Goal: Transaction & Acquisition: Purchase product/service

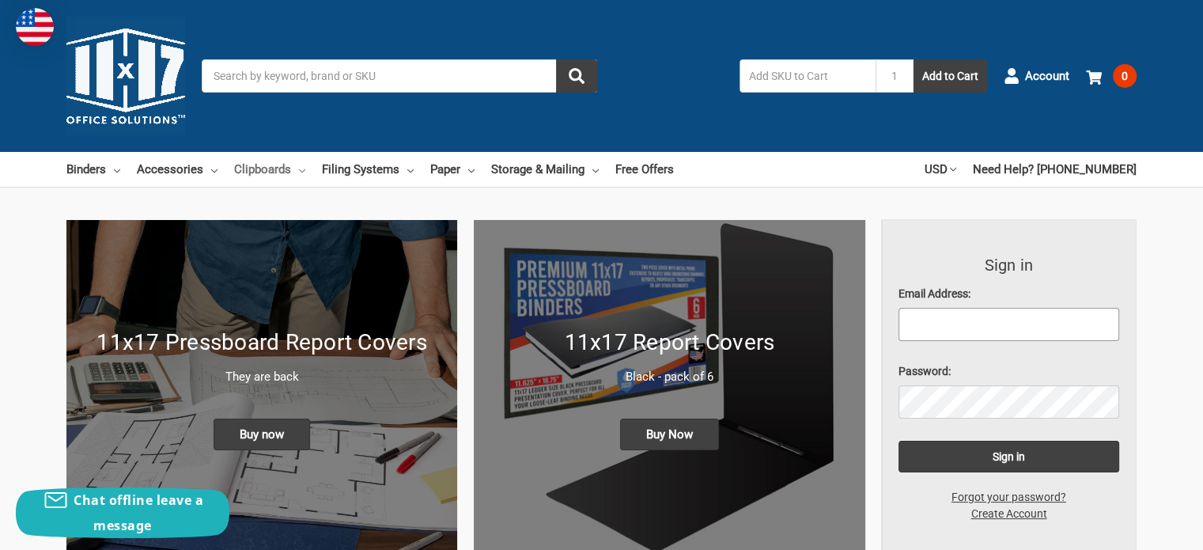
type input "rajohns1@bechtel.com"
click at [255, 170] on link "Clipboards" at bounding box center [269, 169] width 71 height 35
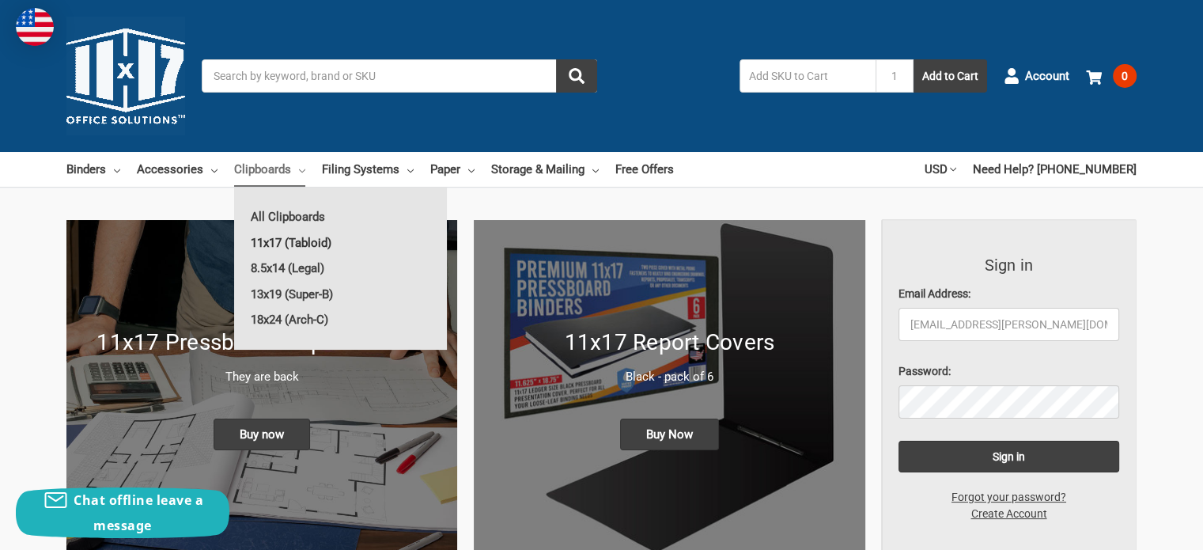
click at [286, 243] on link "11x17 (Tabloid)" at bounding box center [340, 242] width 213 height 25
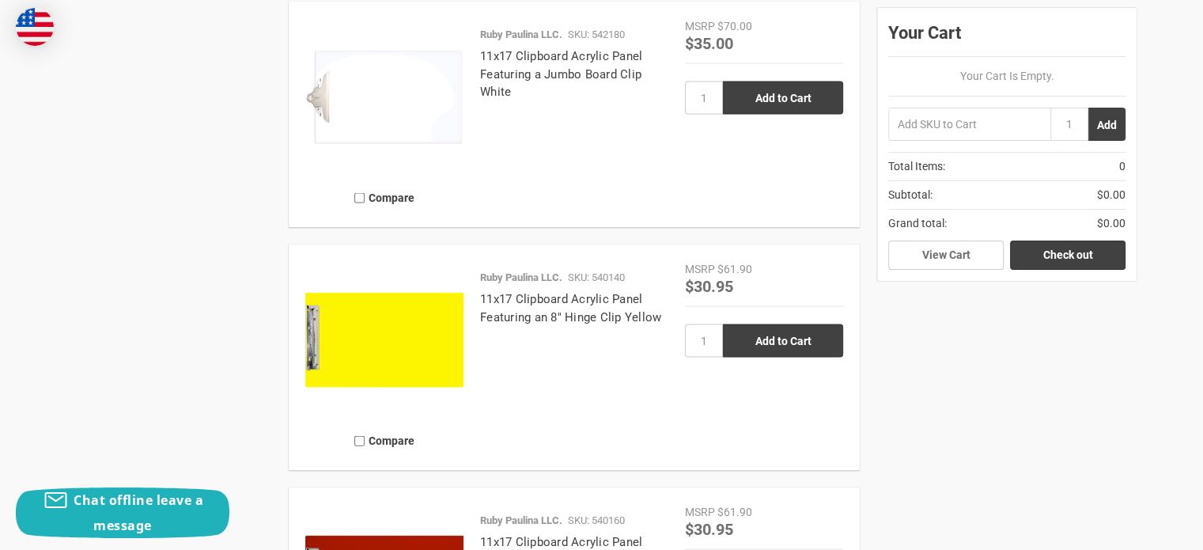
scroll to position [3638, 0]
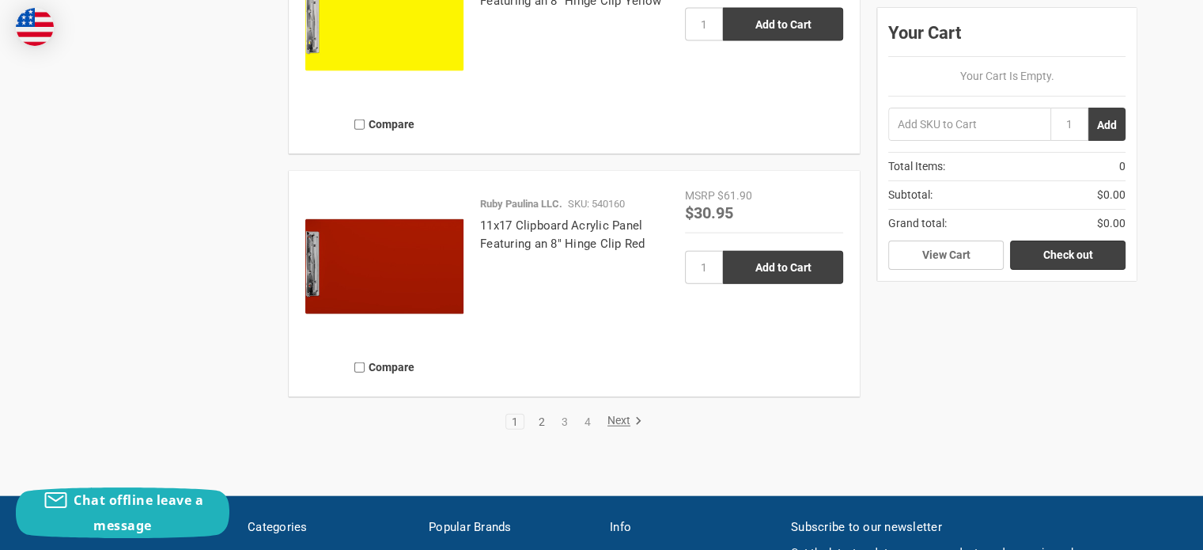
click at [544, 420] on link "2" at bounding box center [541, 421] width 17 height 11
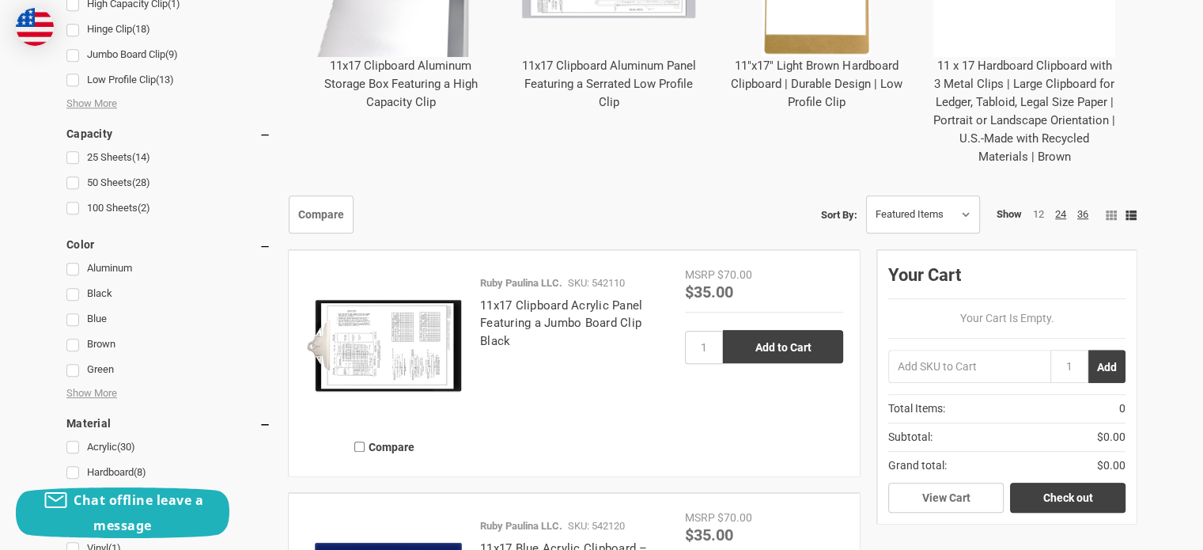
scroll to position [1107, 0]
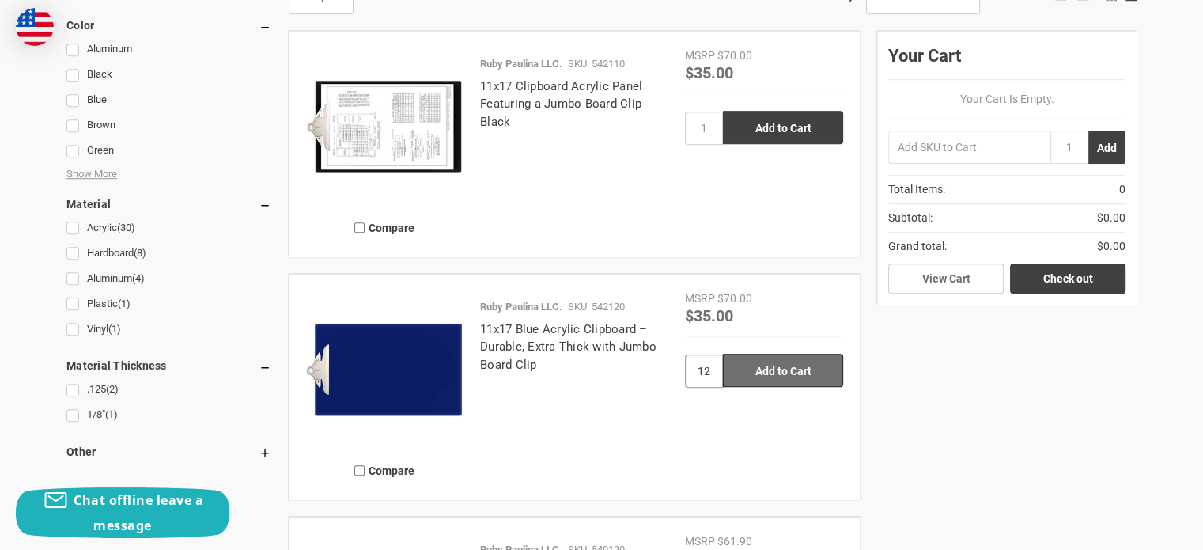
type input "12"
click at [762, 369] on input "Add to Cart" at bounding box center [783, 370] width 120 height 33
type input "Add to Cart"
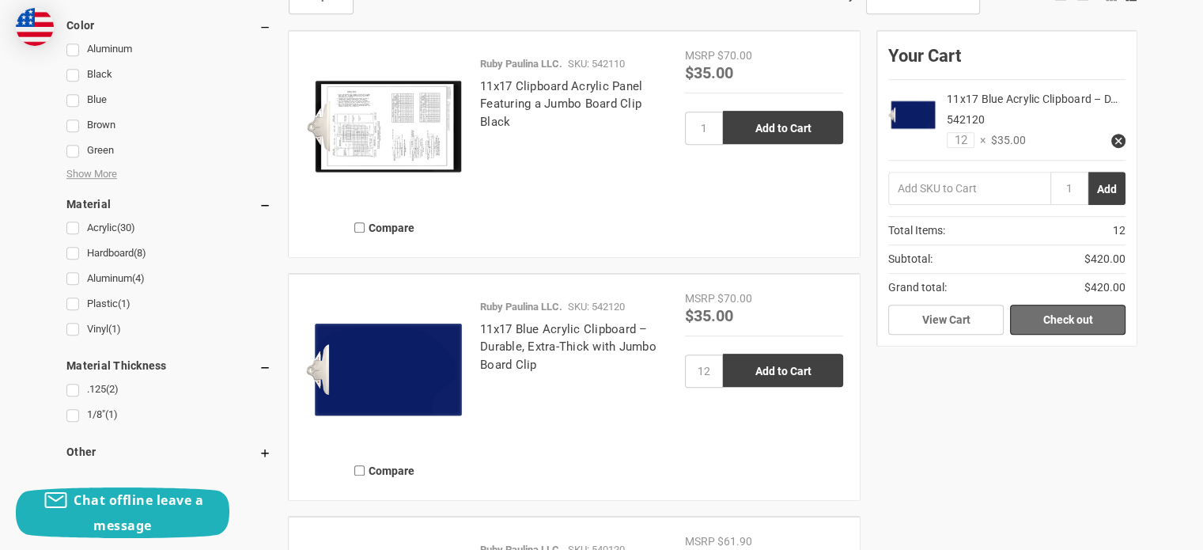
click at [1062, 319] on link "Check out" at bounding box center [1067, 319] width 115 height 30
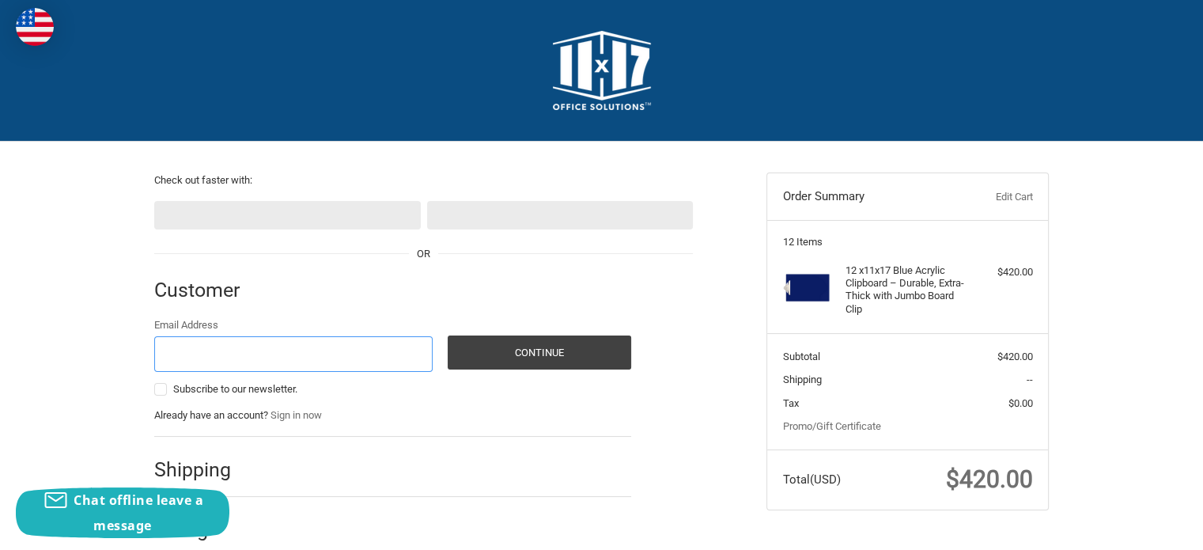
scroll to position [96, 0]
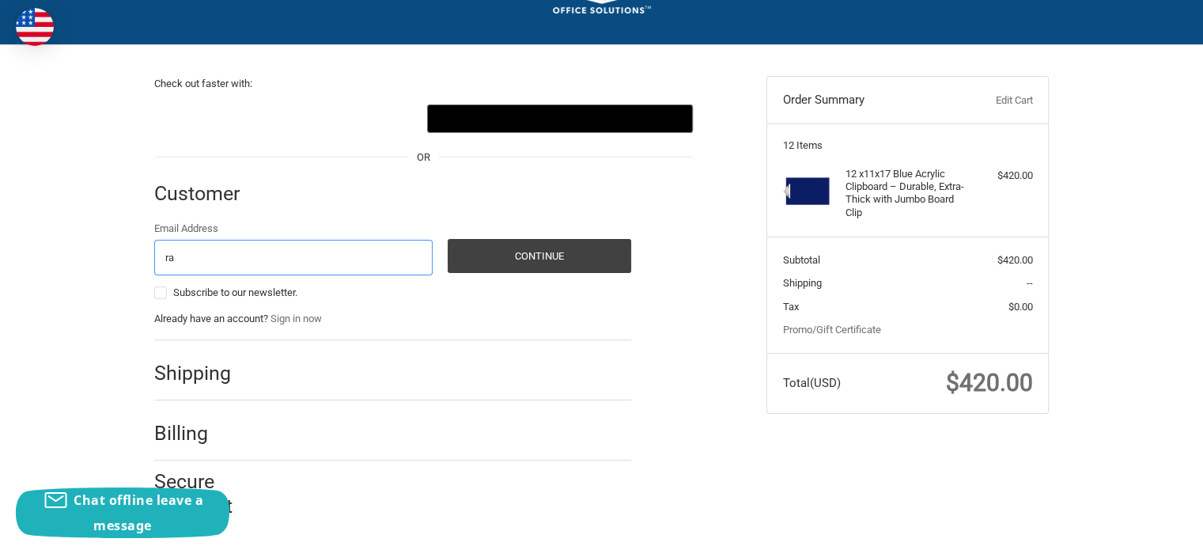
type input "rajohns1@bechtel.com"
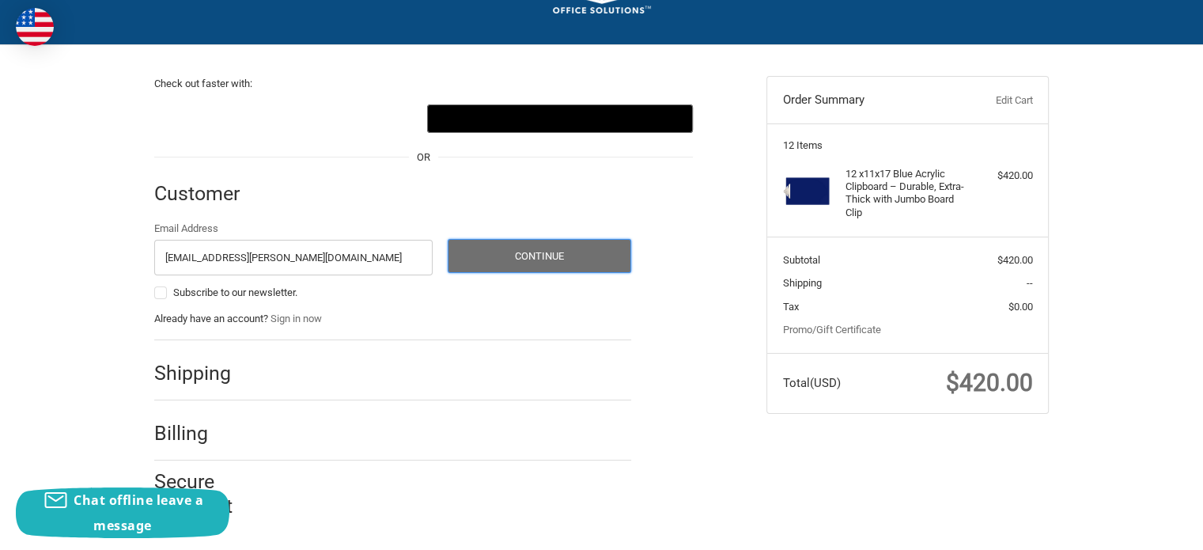
click at [512, 258] on button "Continue" at bounding box center [539, 256] width 183 height 34
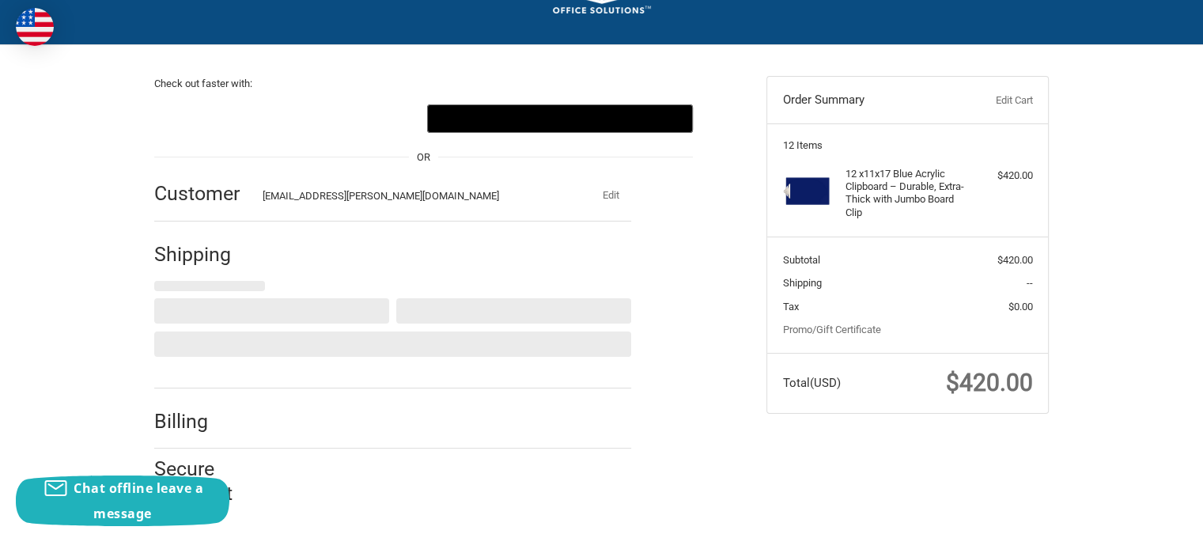
select select "US"
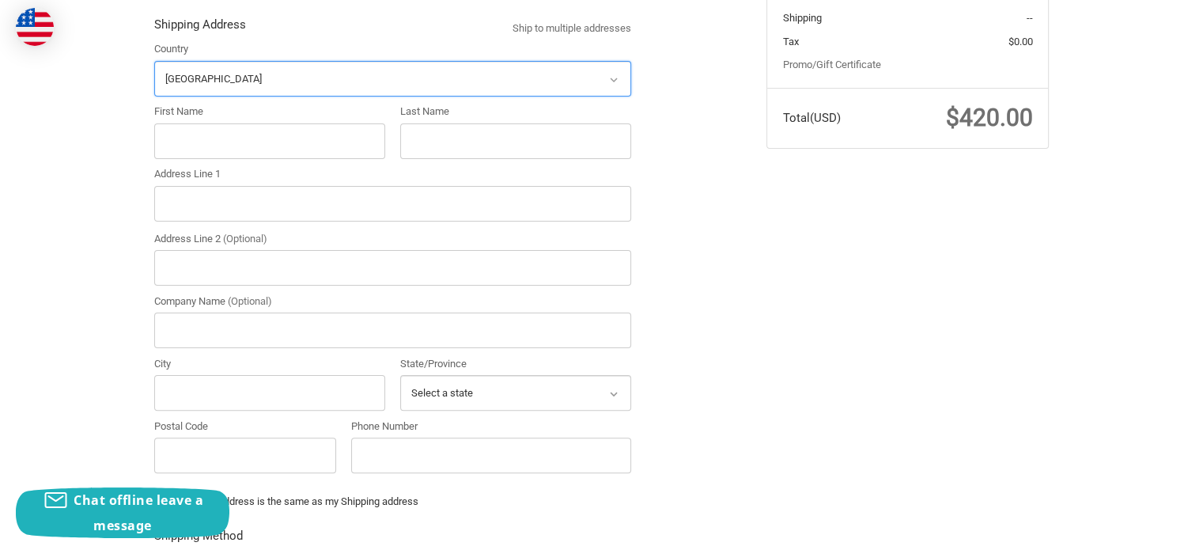
scroll to position [365, 0]
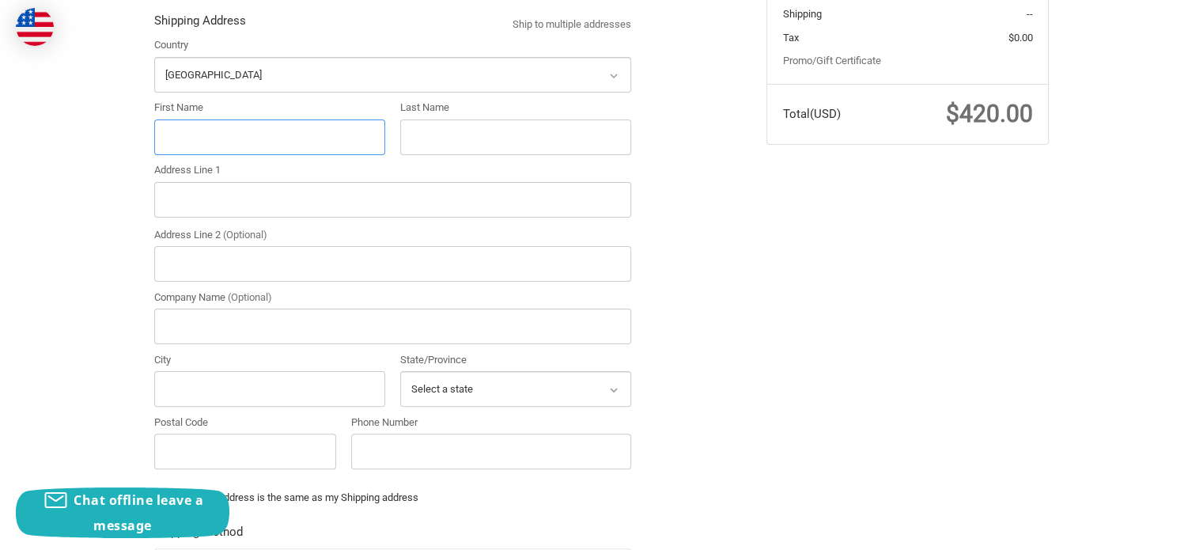
click at [207, 135] on input "First Name" at bounding box center [269, 137] width 231 height 36
type input "Roxie"
type input "A Johnson"
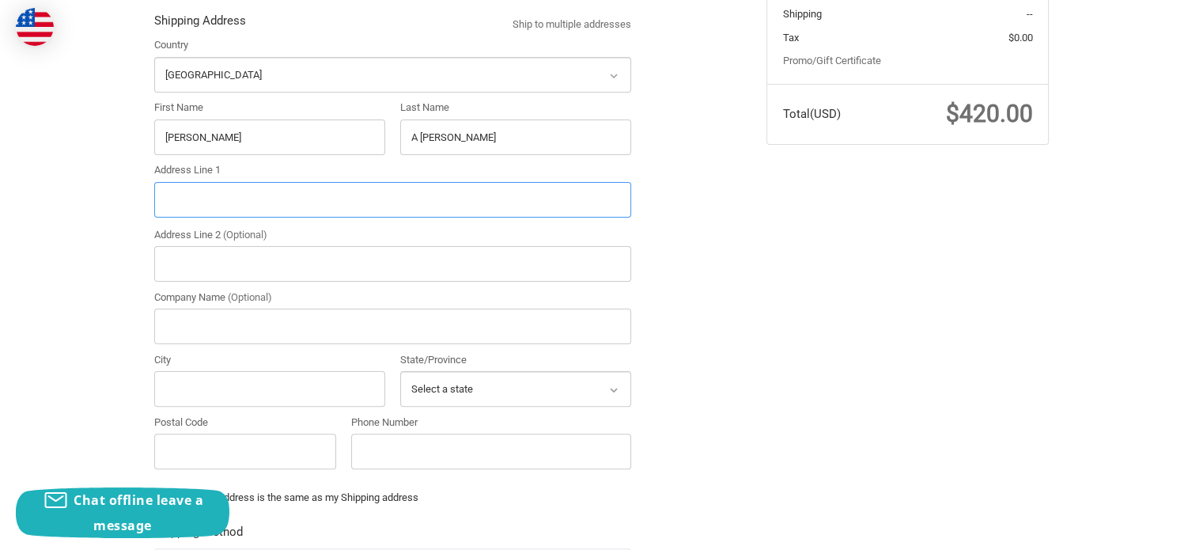
type input "3570 S. Gulfway Drive"
type input "Bechtel Energy Inc"
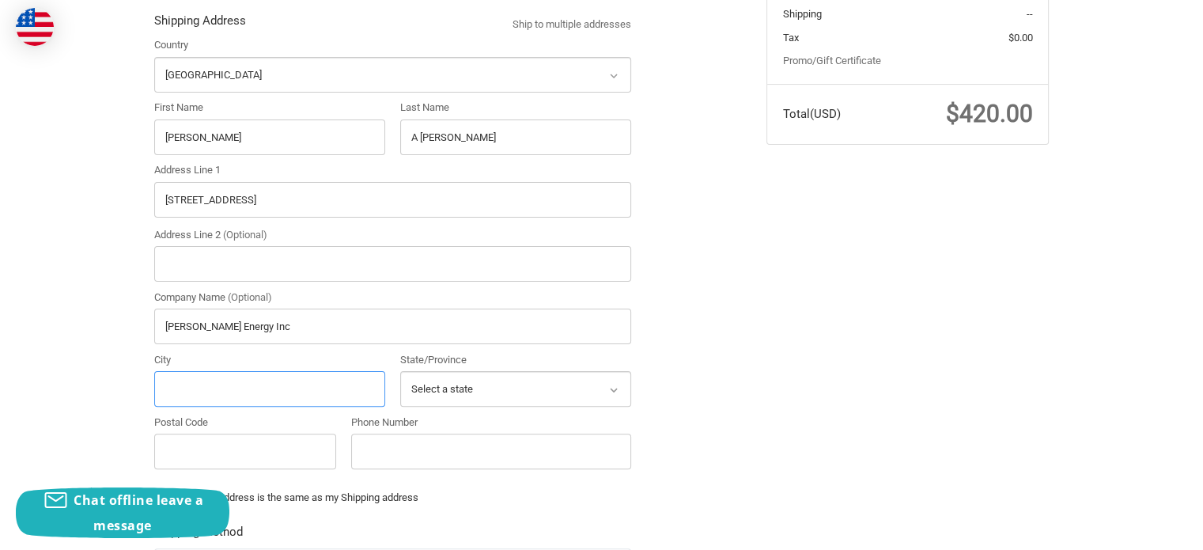
type input "Port Arthur"
select select "[GEOGRAPHIC_DATA]"
type input "77642"
type input "4092503822"
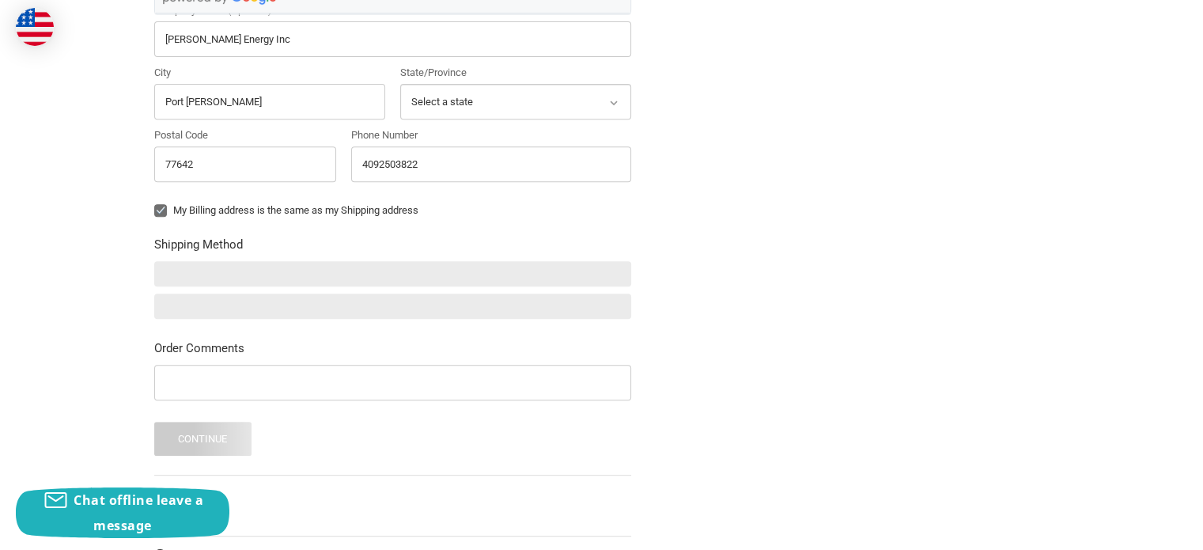
scroll to position [728, 0]
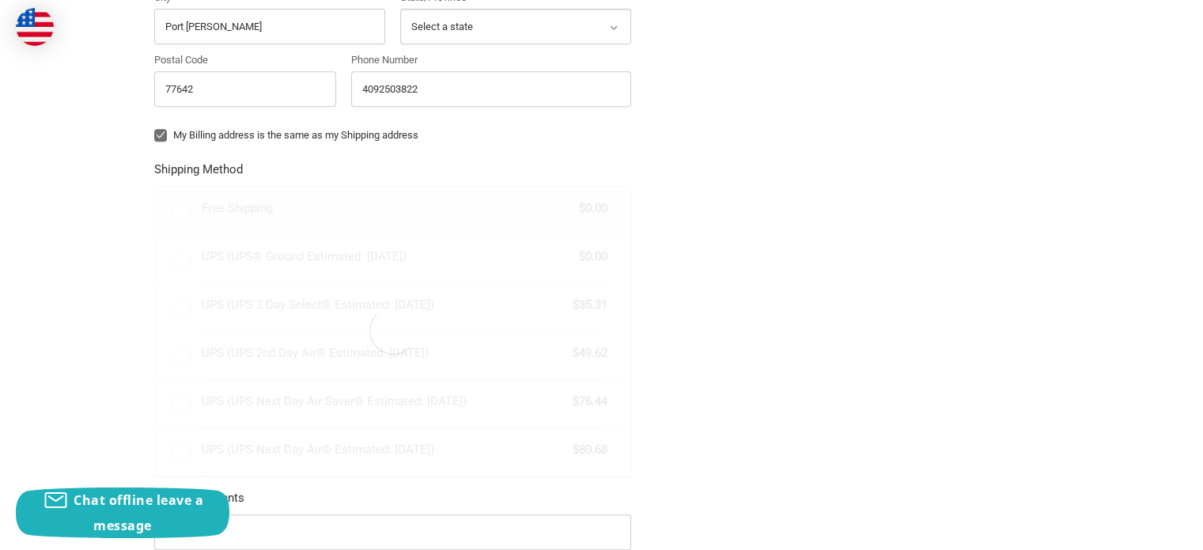
radio input "true"
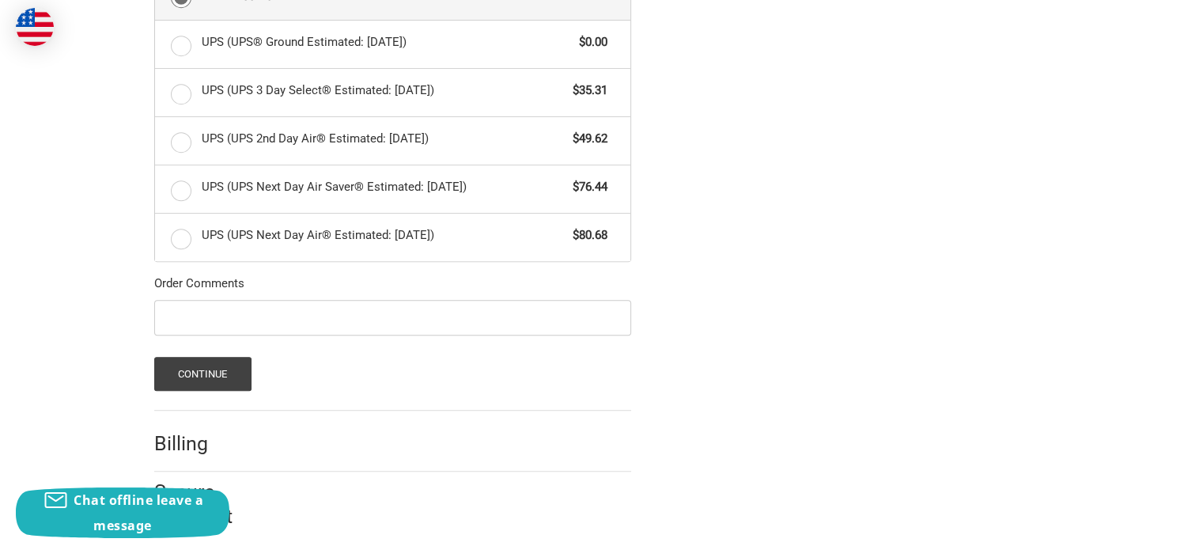
scroll to position [951, 0]
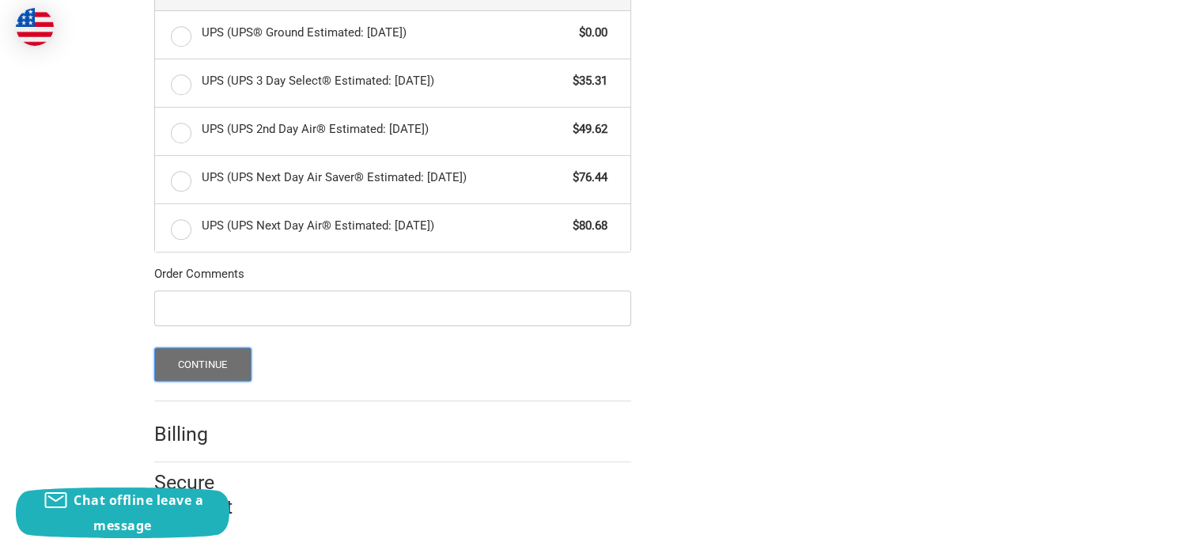
click at [190, 363] on button "Continue" at bounding box center [202, 364] width 97 height 34
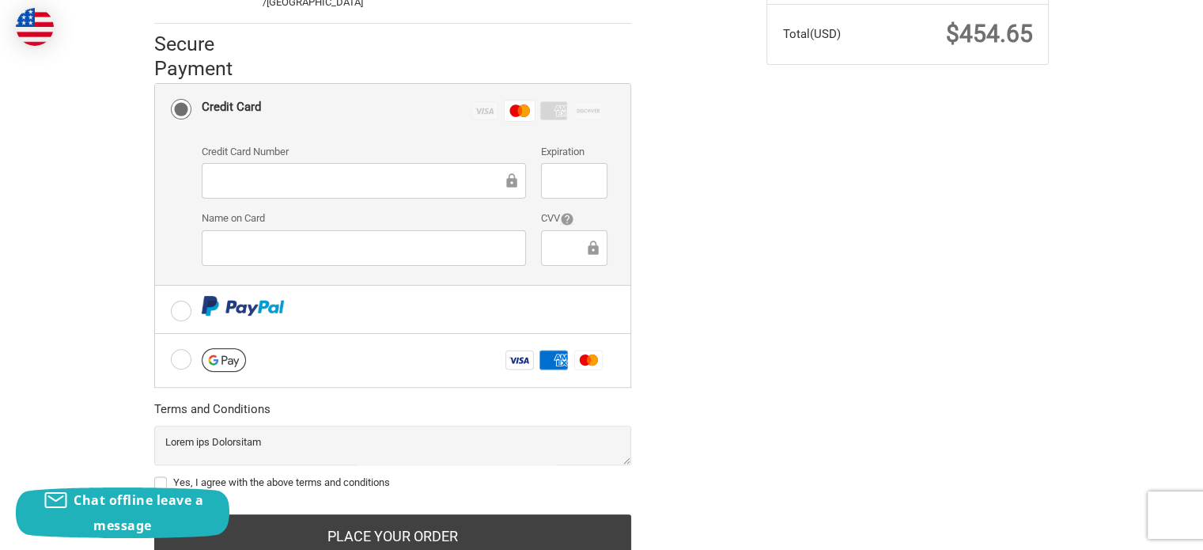
scroll to position [470, 0]
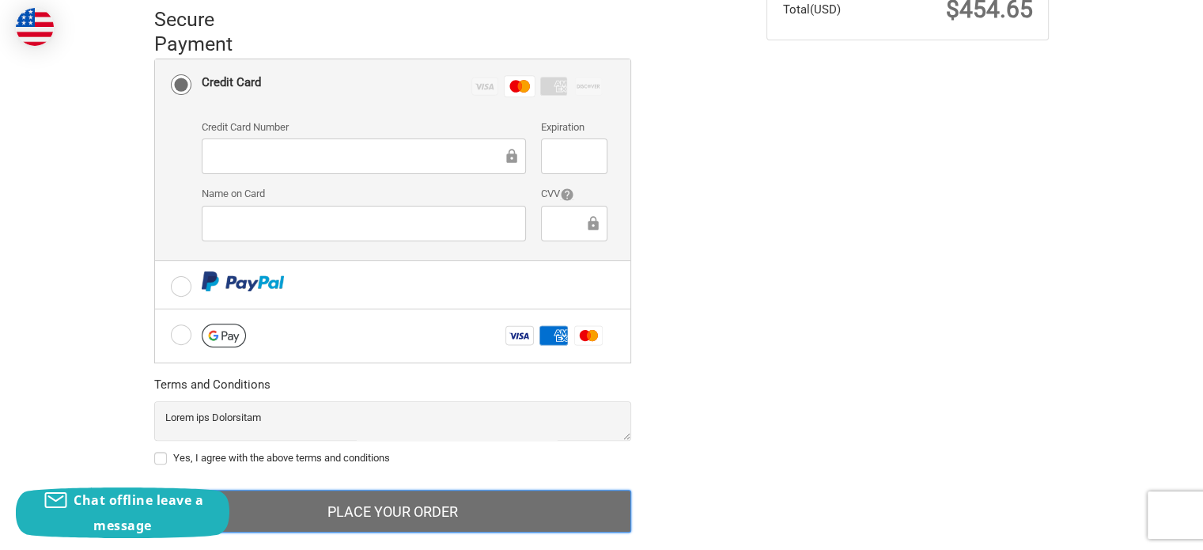
click at [389, 490] on button "Place Your Order" at bounding box center [392, 511] width 477 height 43
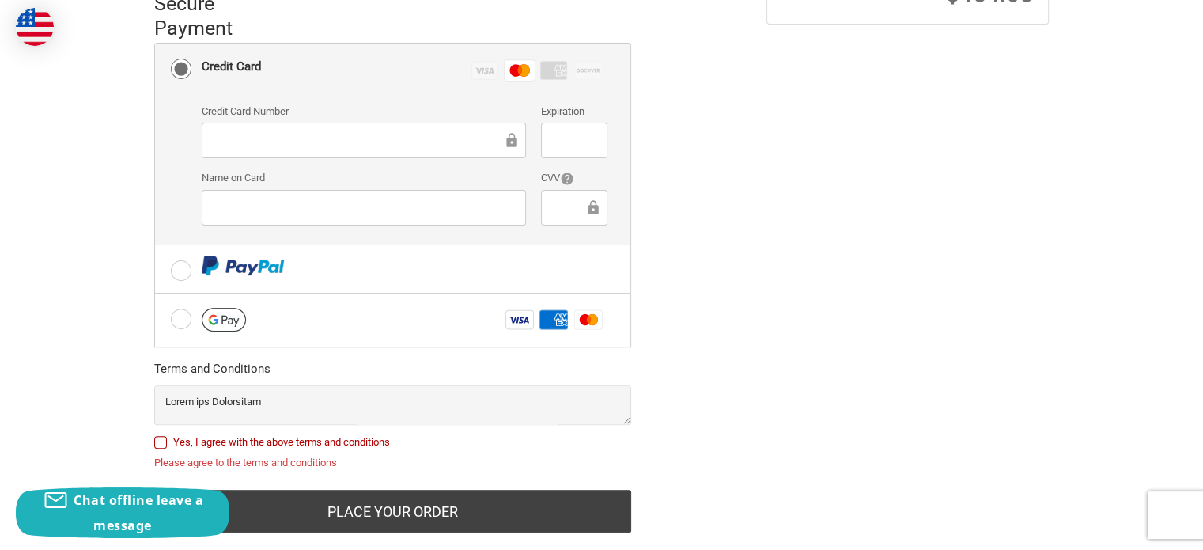
click at [164, 436] on label "Yes, I agree with the above terms and conditions" at bounding box center [392, 442] width 477 height 13
click at [155, 434] on input "Yes, I agree with the above terms and conditions" at bounding box center [154, 434] width 1 height 1
checkbox input "true"
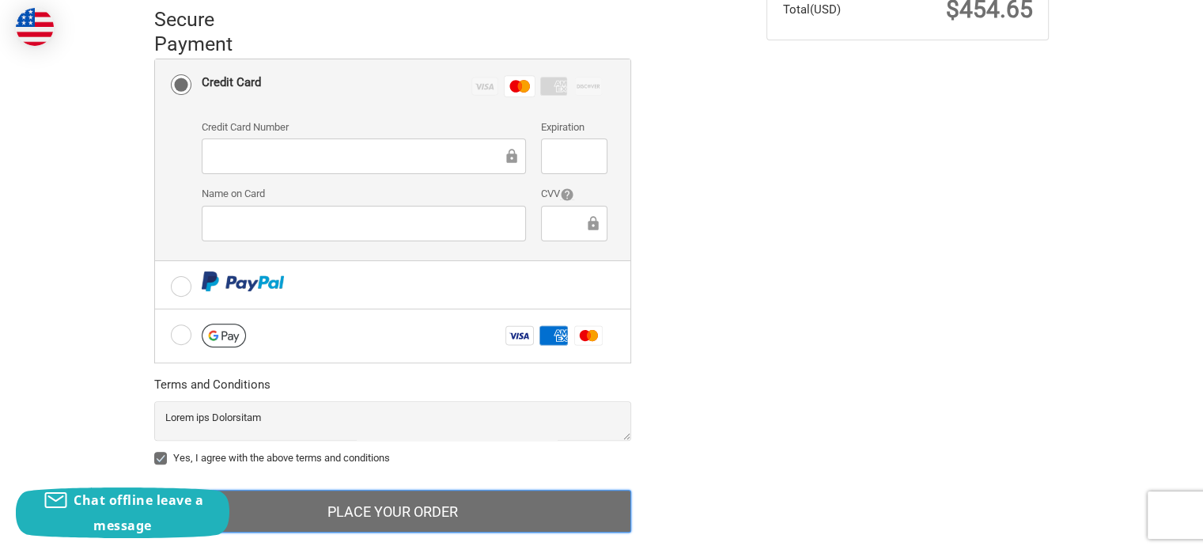
click at [370, 490] on button "Place Your Order" at bounding box center [392, 511] width 477 height 43
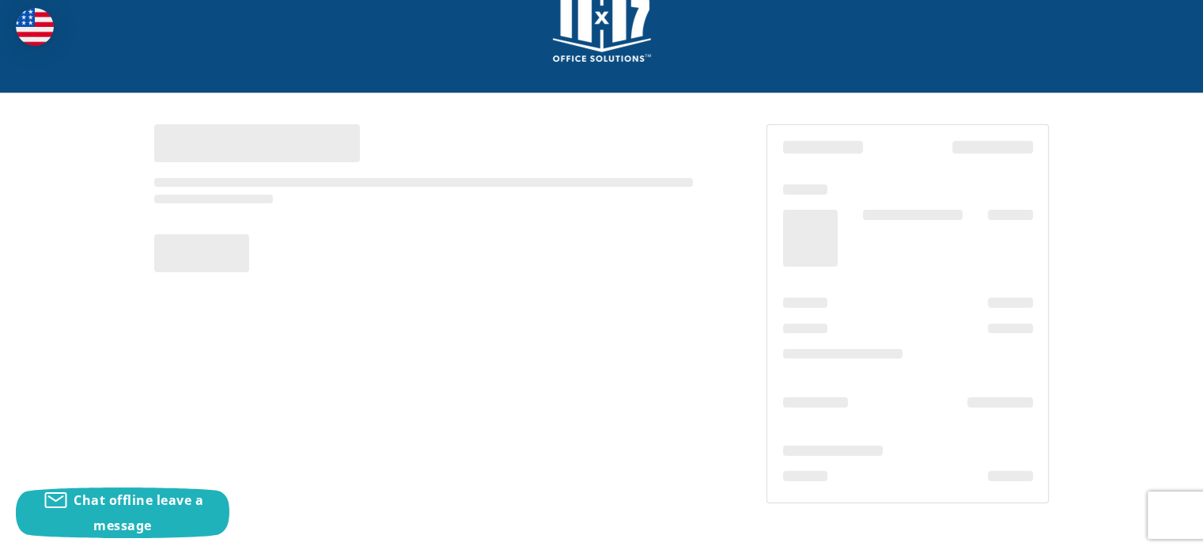
scroll to position [47, 0]
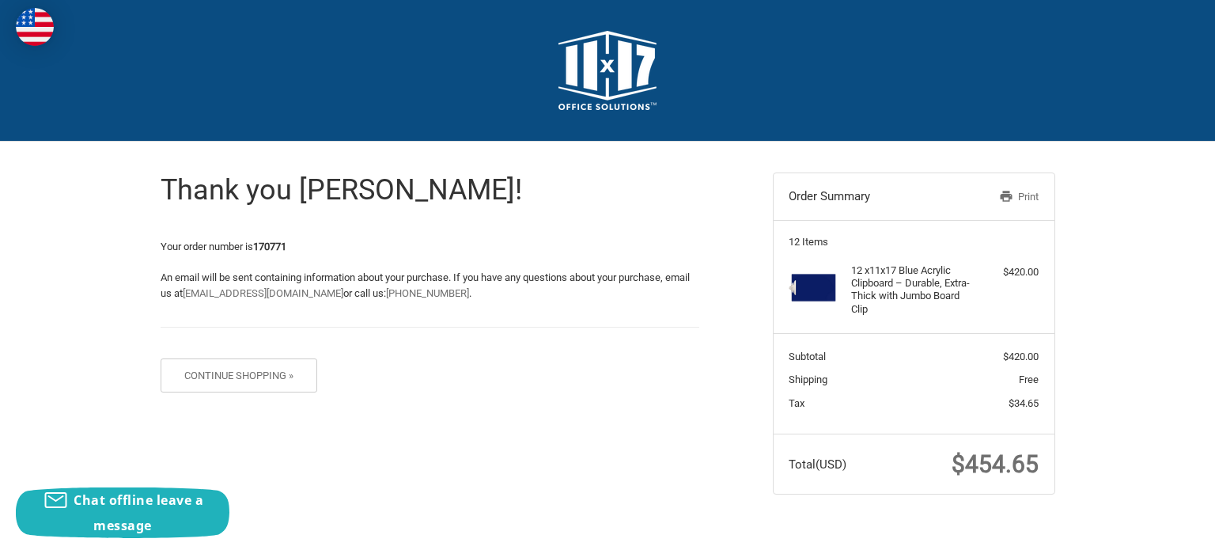
click at [1021, 196] on link "Print" at bounding box center [997, 197] width 81 height 16
click at [1026, 189] on link "Print" at bounding box center [997, 197] width 81 height 16
